Goal: Task Accomplishment & Management: Manage account settings

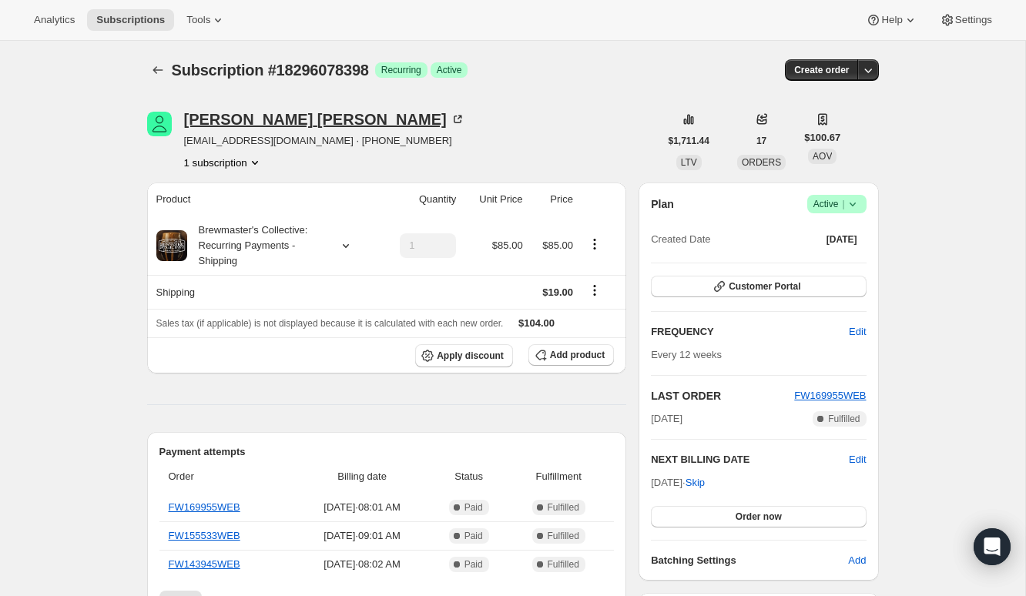
click at [226, 116] on div "Brian Smith" at bounding box center [324, 119] width 281 height 15
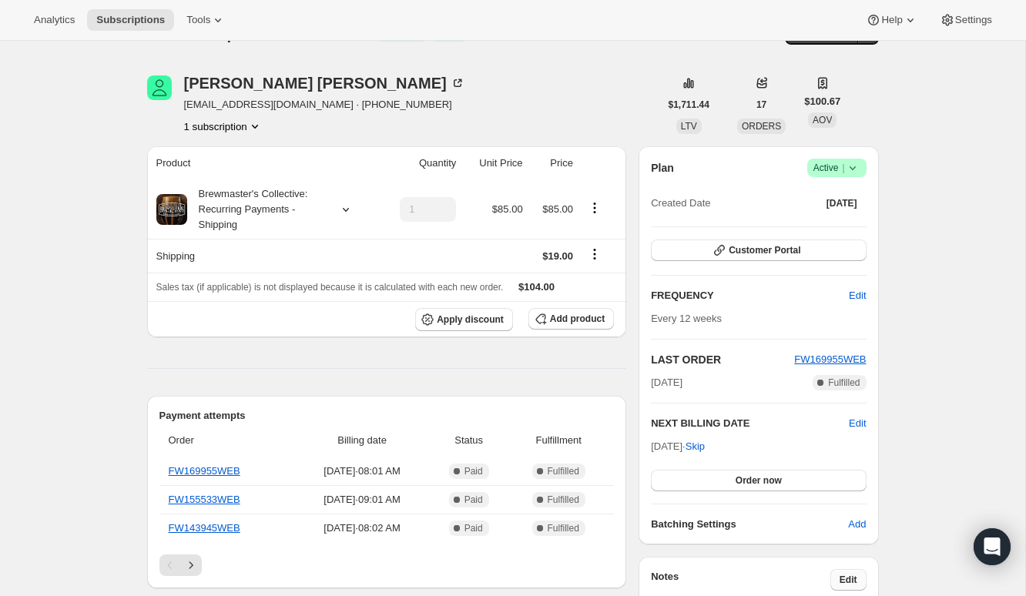
scroll to position [43, 0]
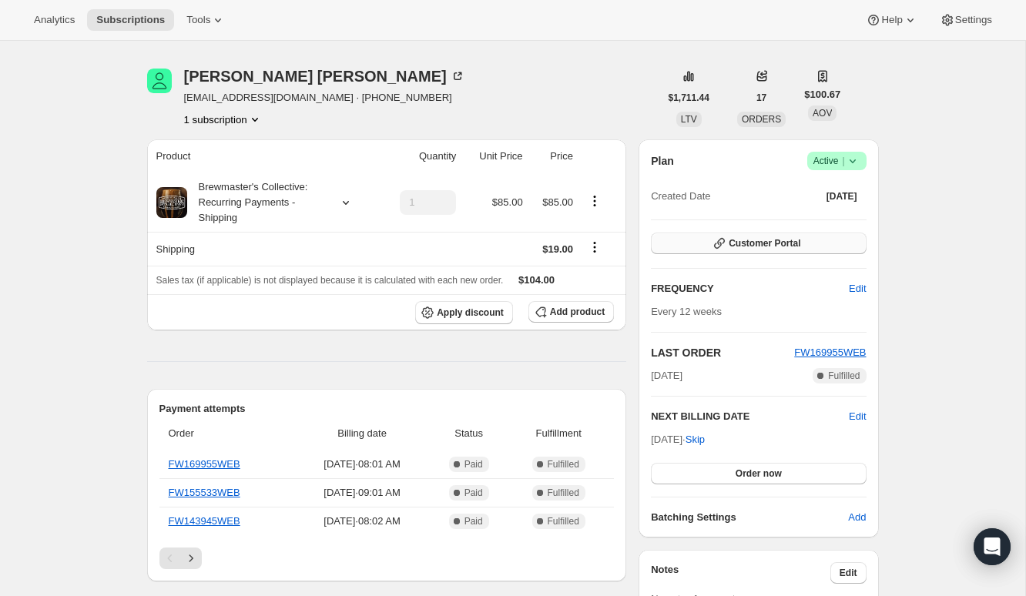
click at [795, 249] on button "Customer Portal" at bounding box center [758, 244] width 215 height 22
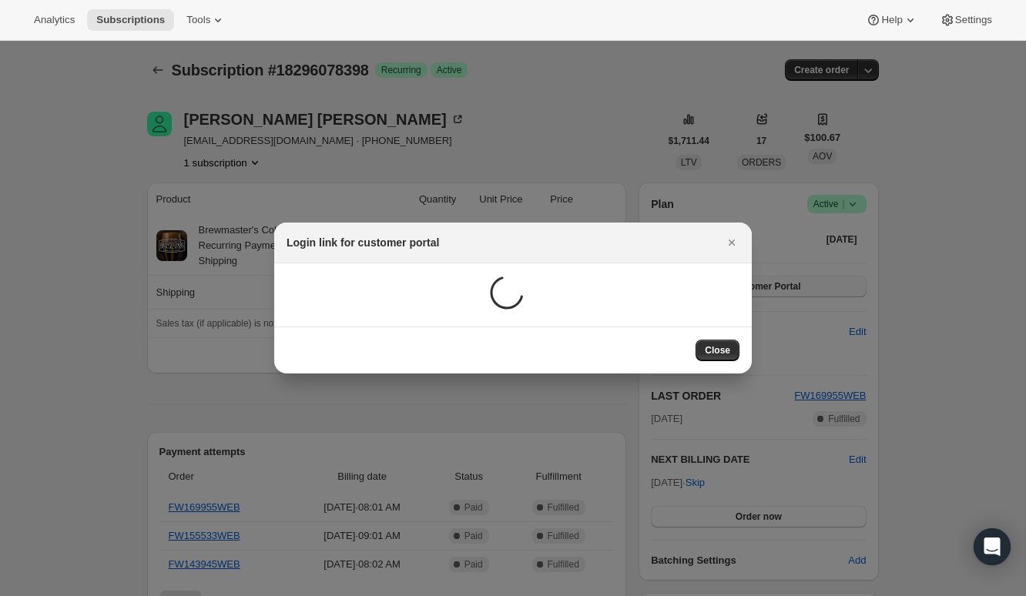
scroll to position [0, 0]
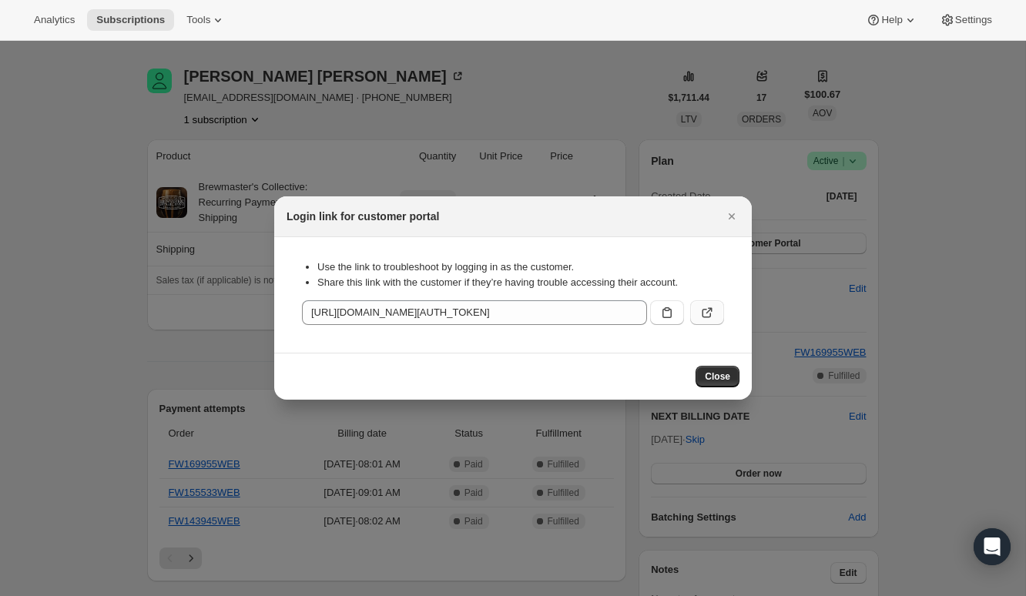
click at [712, 316] on icon ":rc0:" at bounding box center [706, 312] width 15 height 15
